Goal: Navigation & Orientation: Find specific page/section

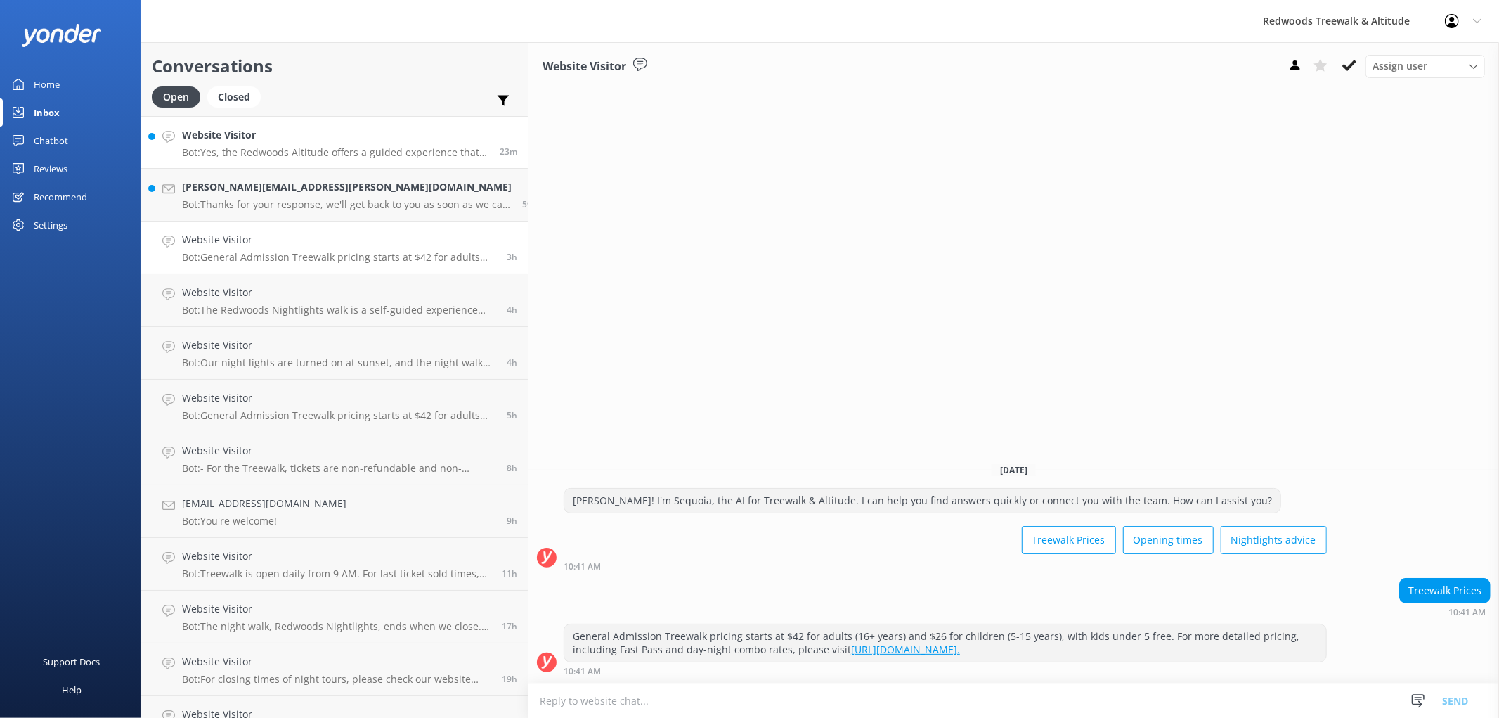
click at [322, 149] on p "Bot: Yes, the Redwoods Altitude offers a guided experience that includes three …" at bounding box center [335, 152] width 307 height 13
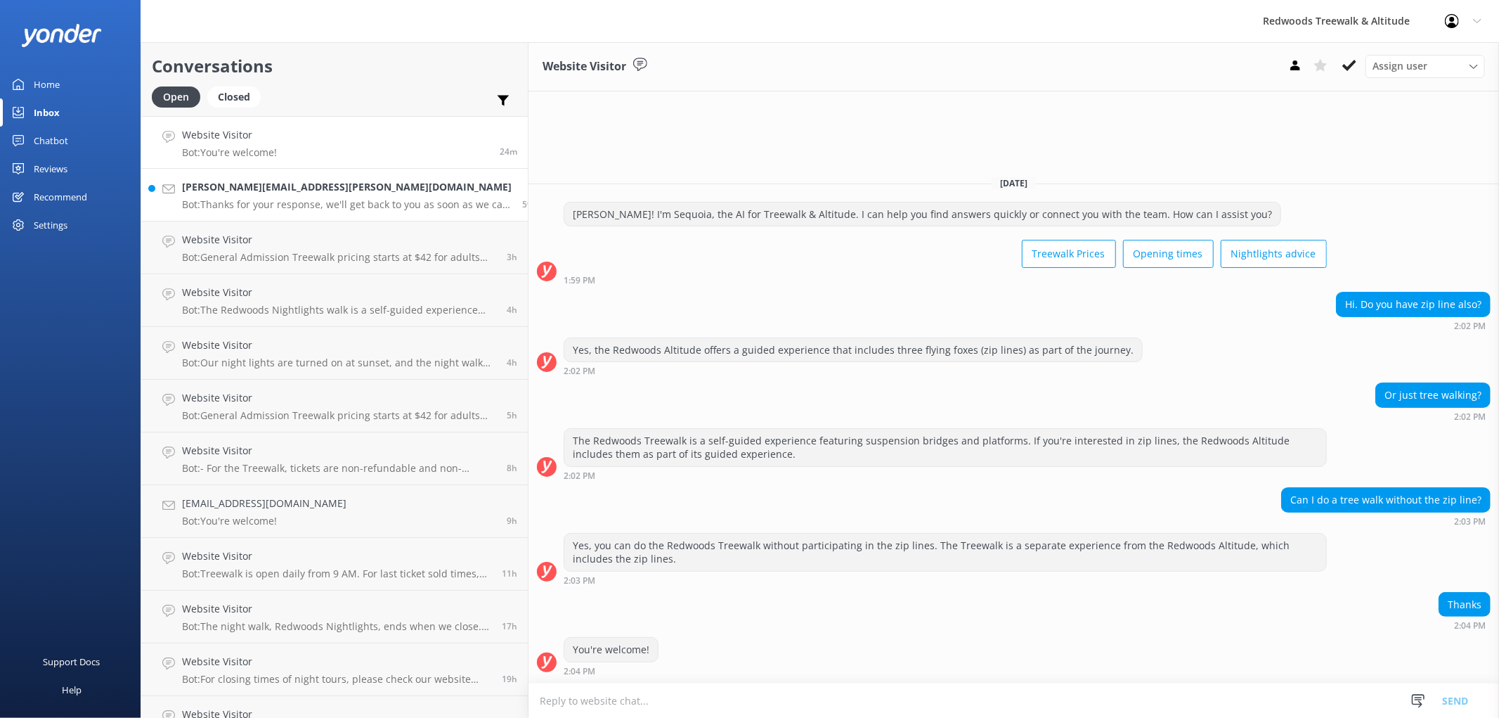
click at [264, 186] on h4 "[PERSON_NAME][EMAIL_ADDRESS][PERSON_NAME][DOMAIN_NAME]" at bounding box center [347, 186] width 330 height 15
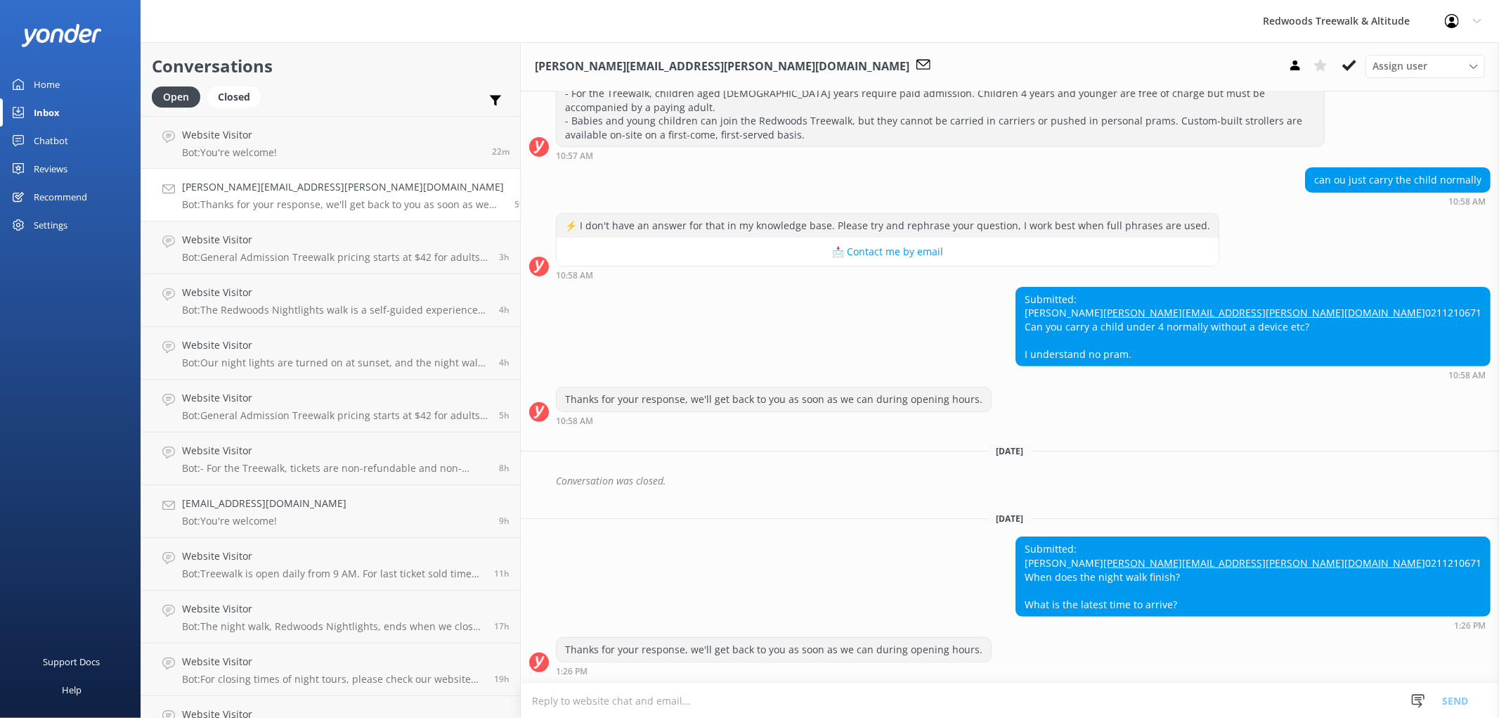
scroll to position [329, 0]
click at [324, 134] on link "Website Visitor Bot: You're welcome! 22m" at bounding box center [330, 142] width 379 height 53
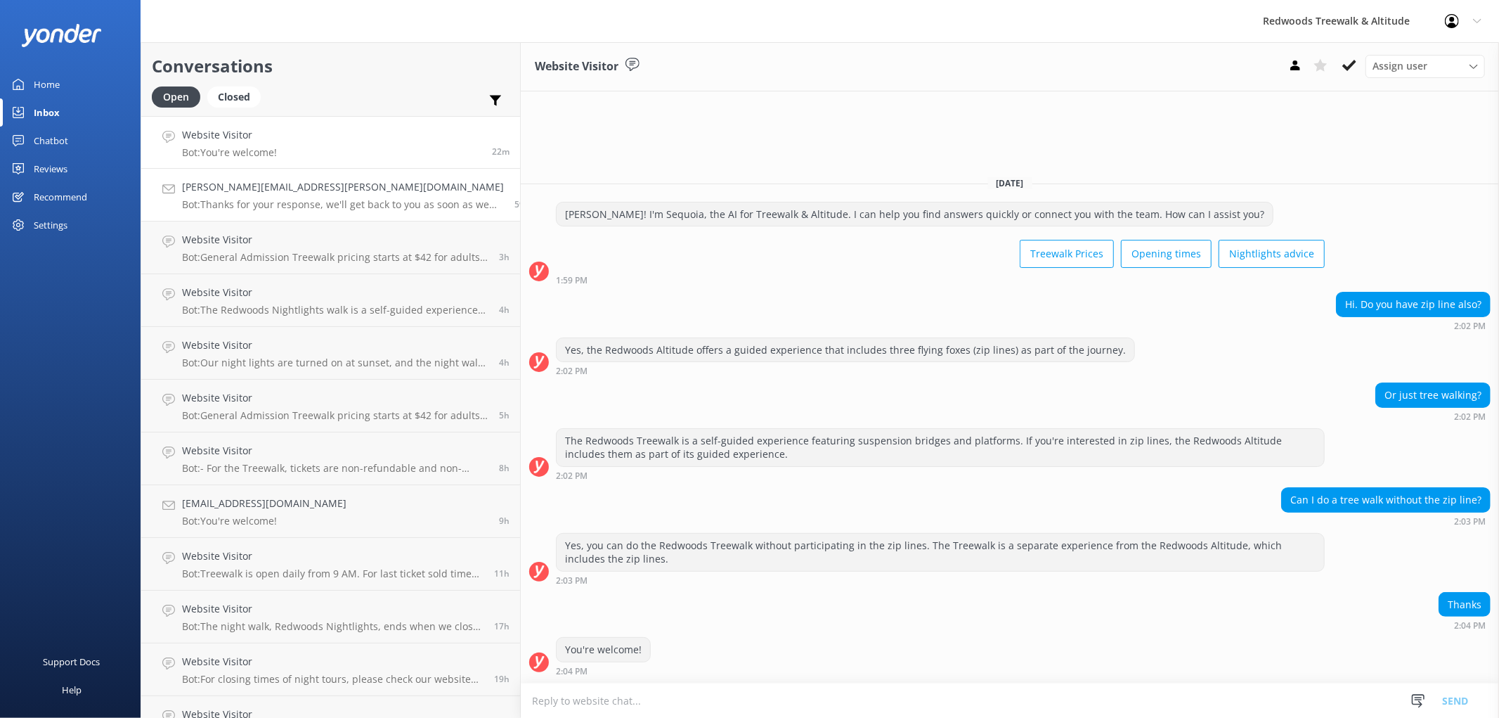
click at [297, 178] on link "[PERSON_NAME][EMAIL_ADDRESS][PERSON_NAME][DOMAIN_NAME] Bot: Thanks for your res…" at bounding box center [330, 195] width 379 height 53
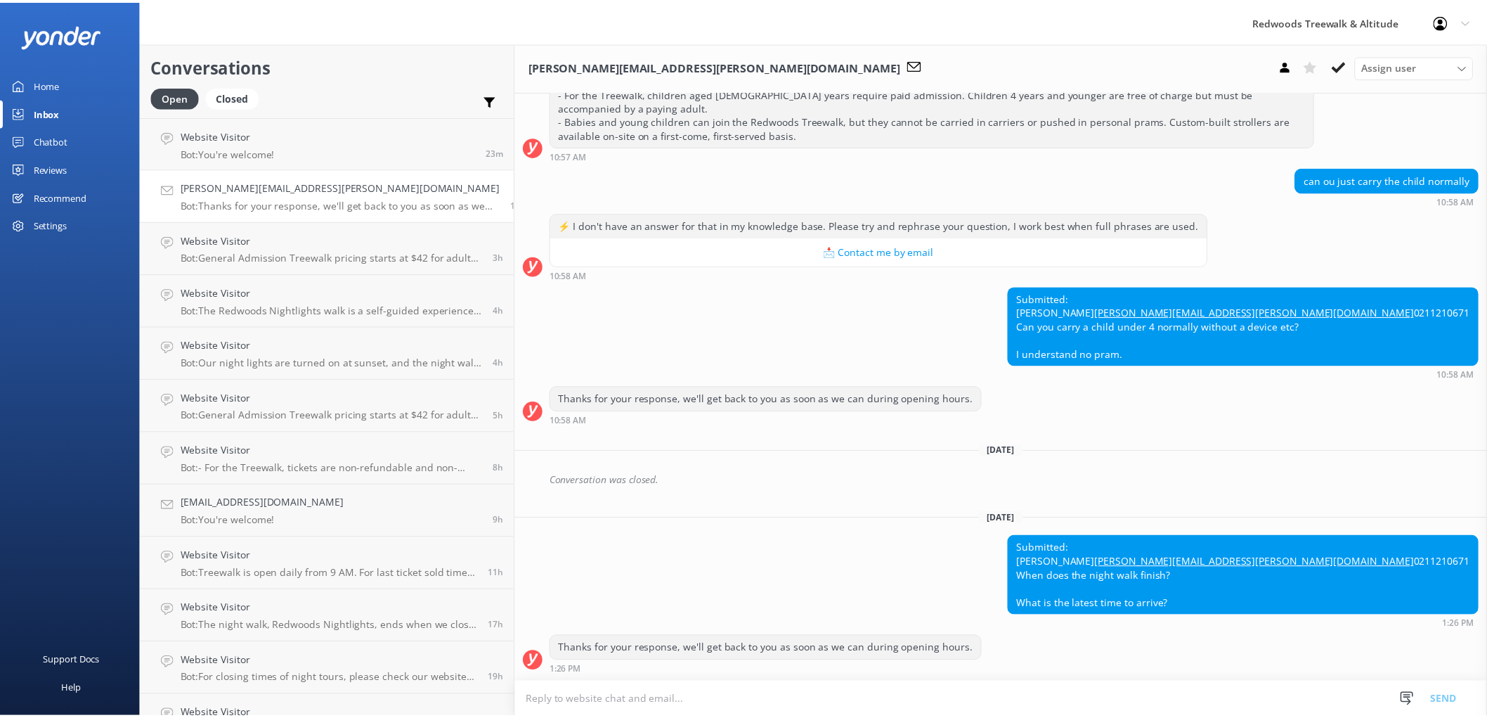
scroll to position [329, 0]
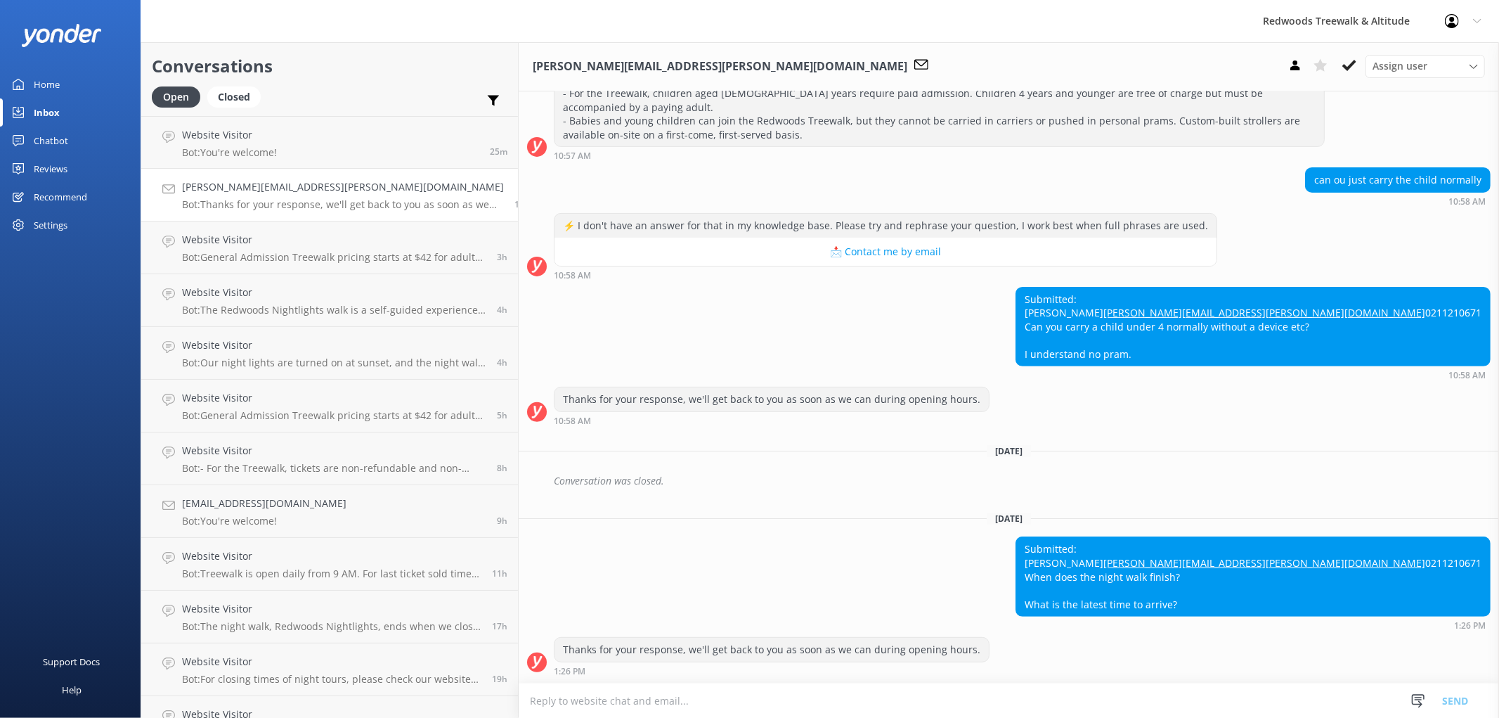
click at [102, 78] on link "Home" at bounding box center [70, 84] width 141 height 28
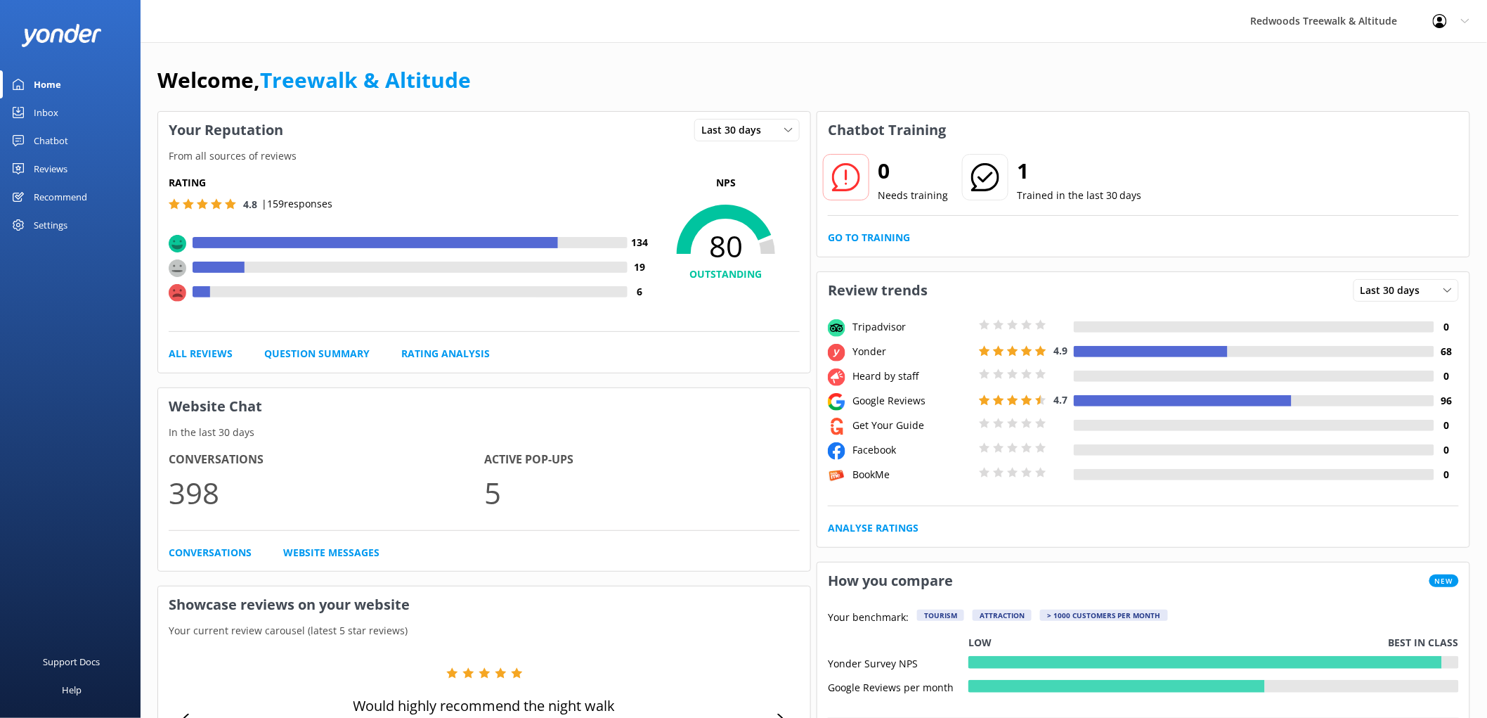
click at [48, 160] on div "Reviews" at bounding box center [51, 169] width 34 height 28
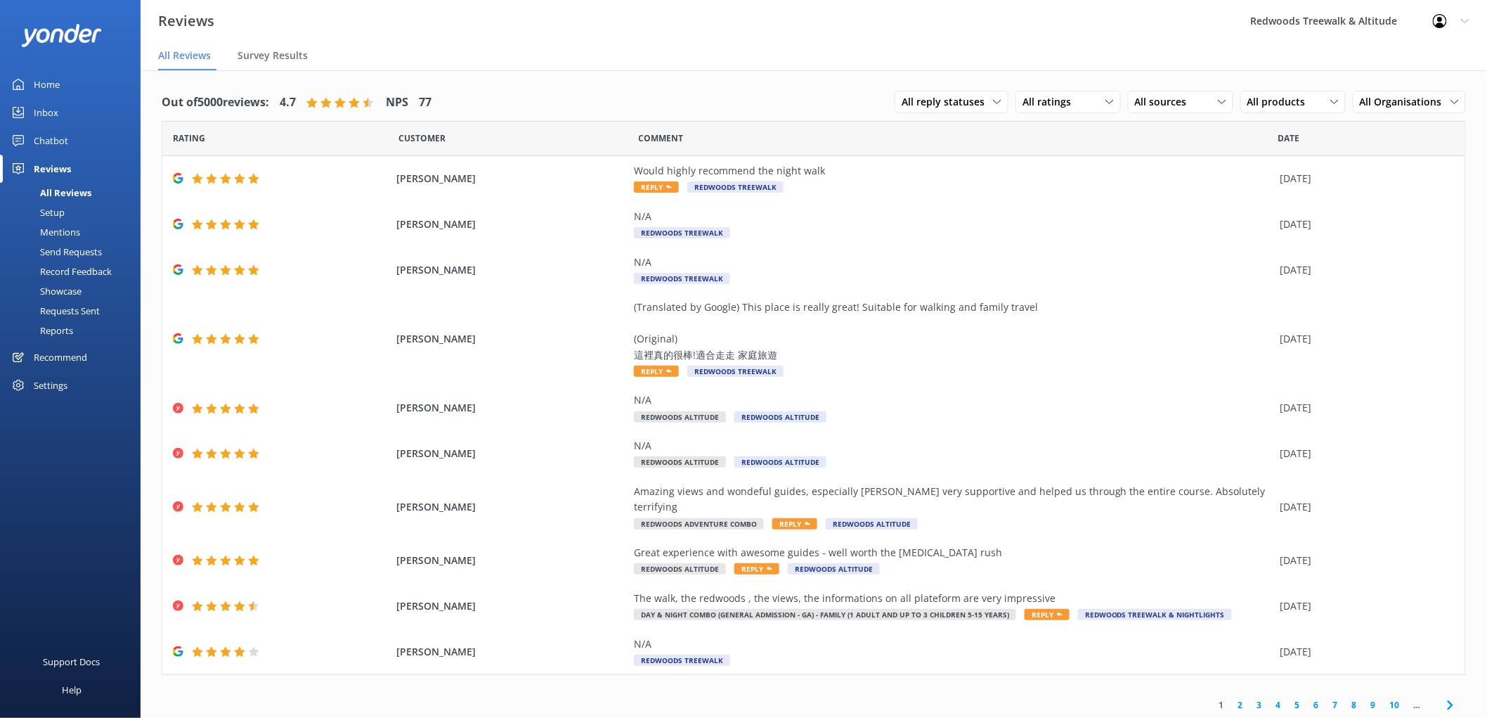
click at [58, 110] on link "Inbox" at bounding box center [70, 112] width 141 height 28
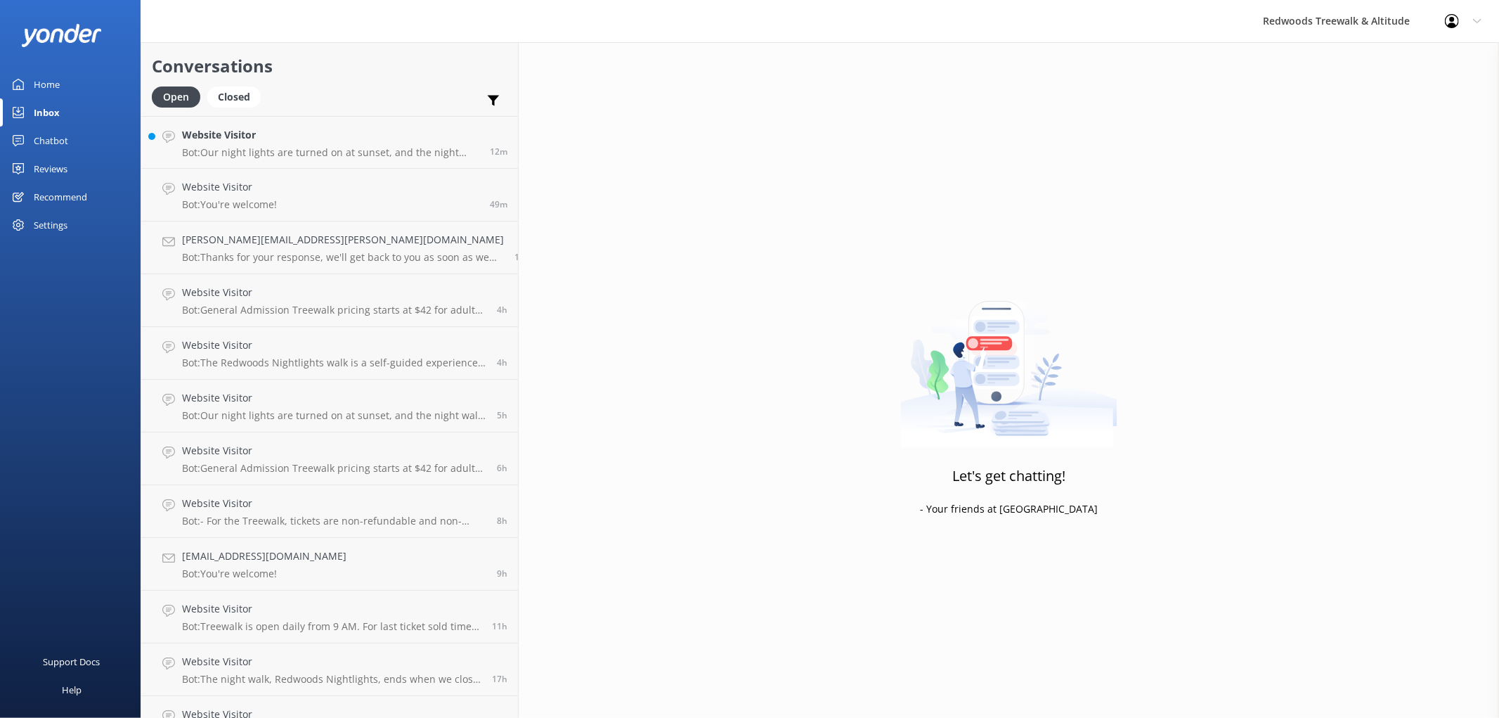
click at [58, 110] on div "Inbox" at bounding box center [47, 112] width 26 height 28
click at [241, 148] on p "Bot: Our night lights are turned on at sunset, and the night walk starts 20 min…" at bounding box center [330, 152] width 297 height 13
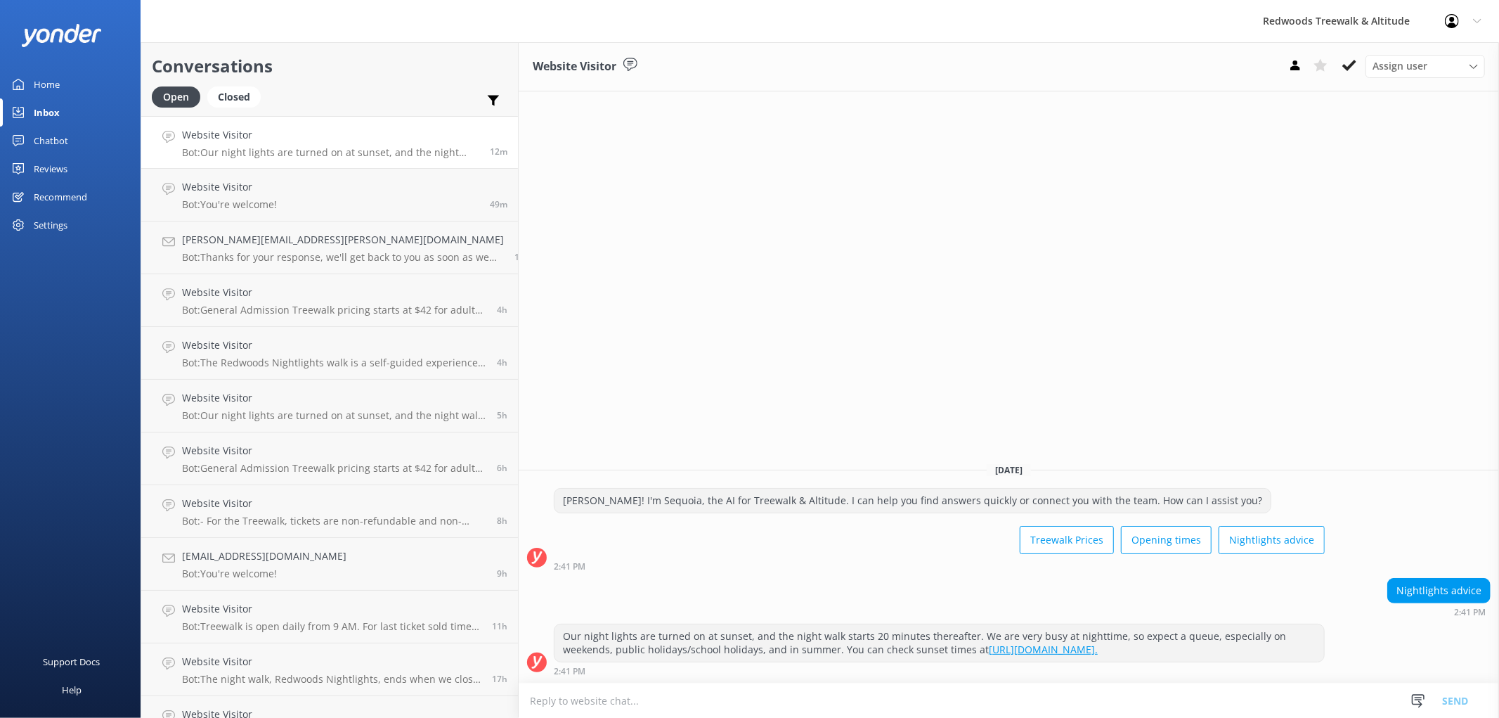
click at [67, 82] on link "Home" at bounding box center [70, 84] width 141 height 28
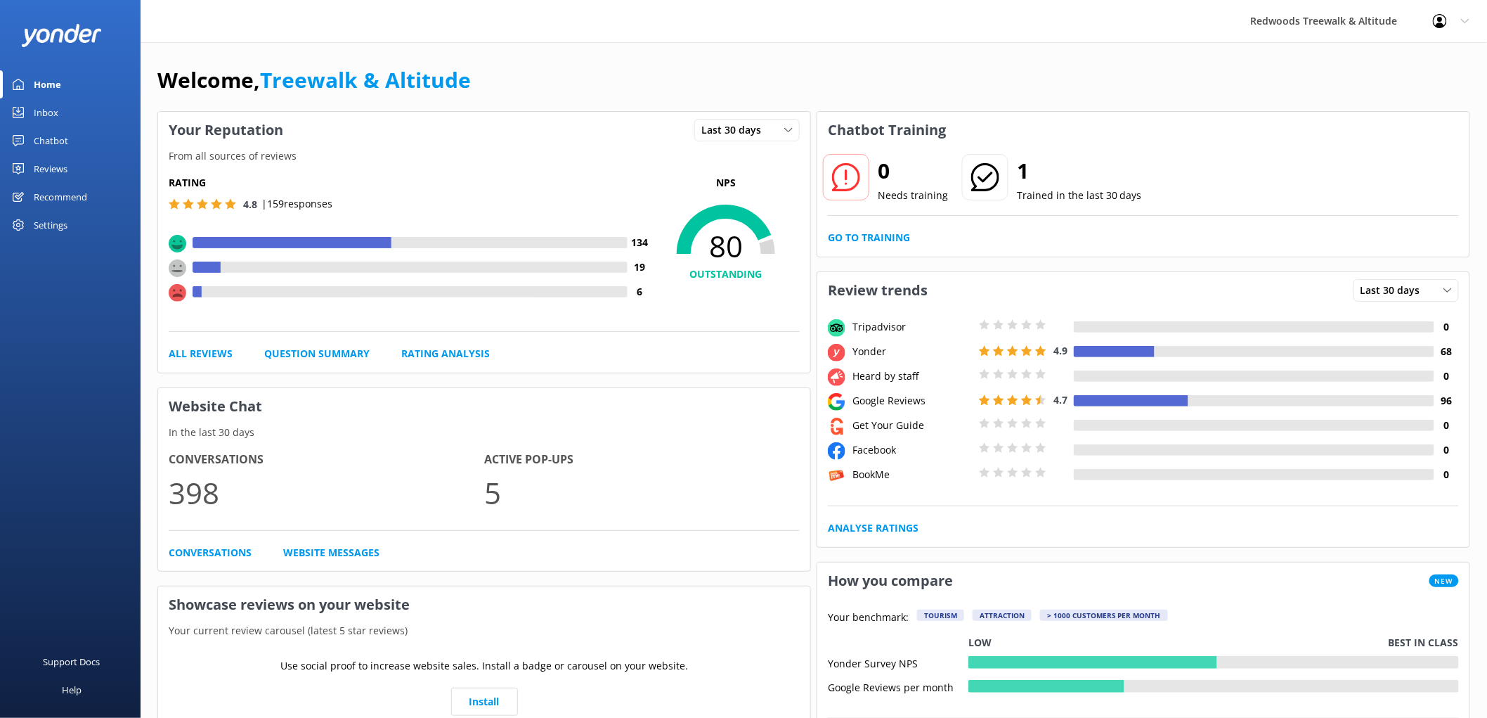
click at [67, 82] on link "Home" at bounding box center [70, 84] width 141 height 28
